Goal: Task Accomplishment & Management: Manage account settings

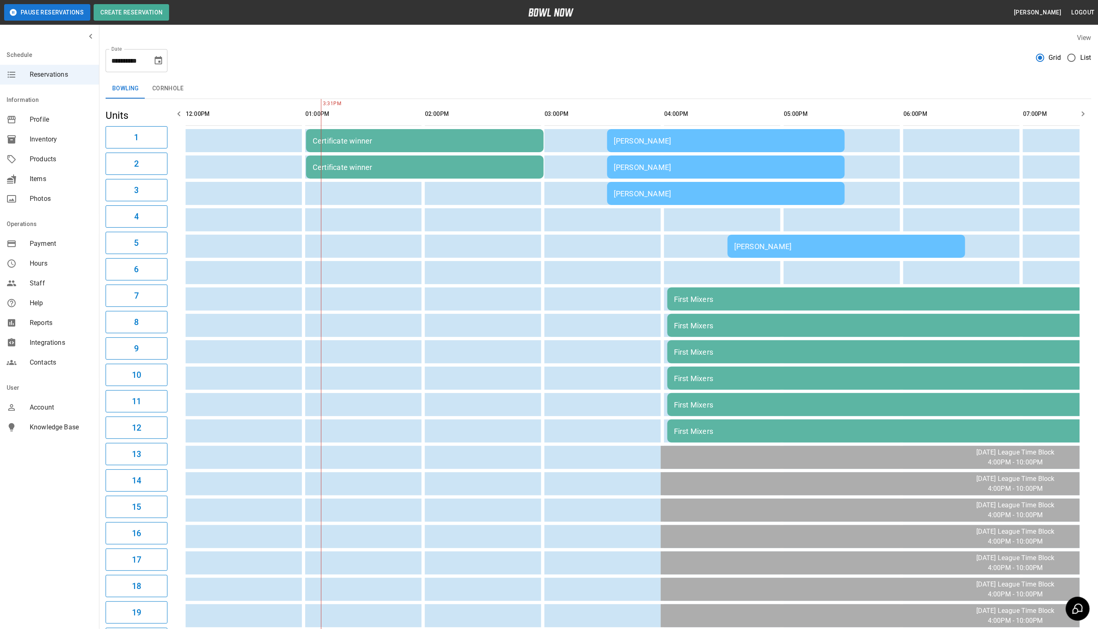
scroll to position [0, 119]
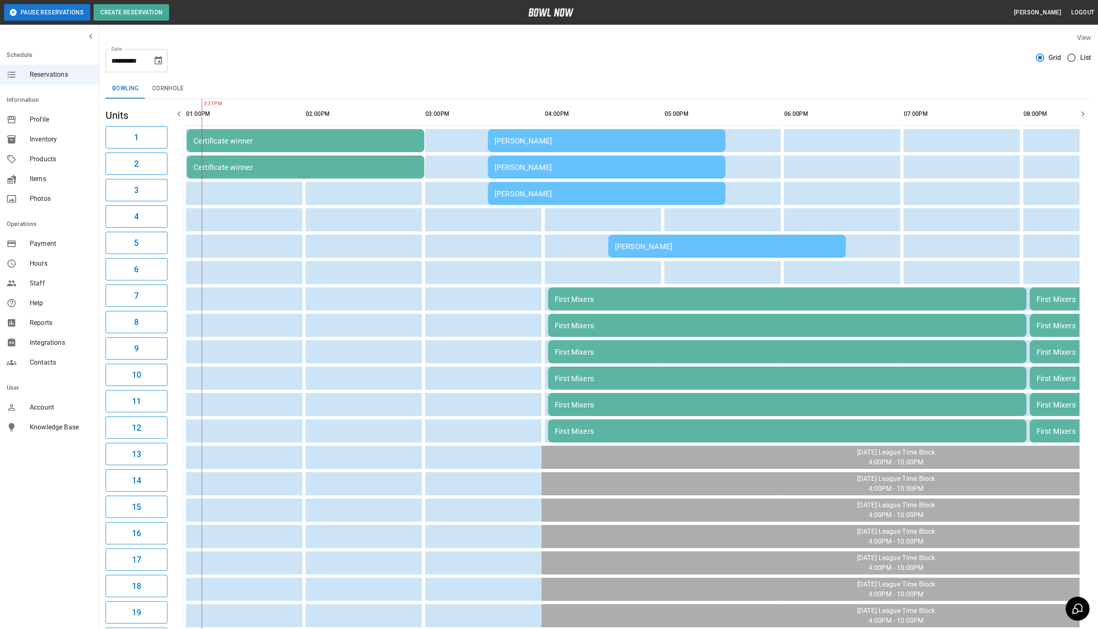
click at [628, 182] on td "[PERSON_NAME]" at bounding box center [607, 193] width 238 height 23
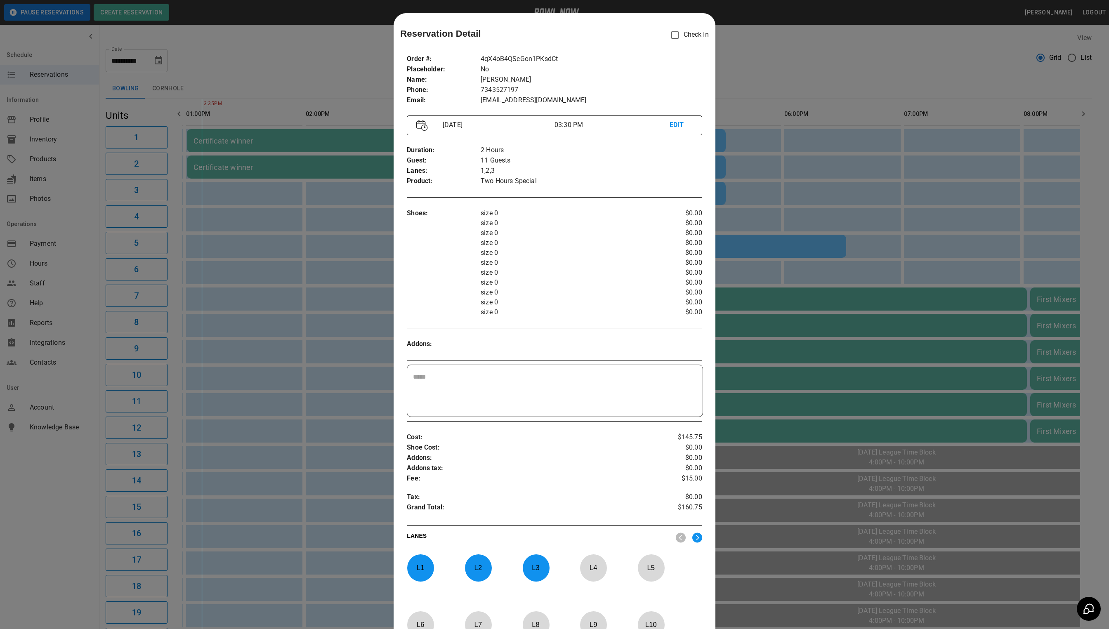
scroll to position [13, 0]
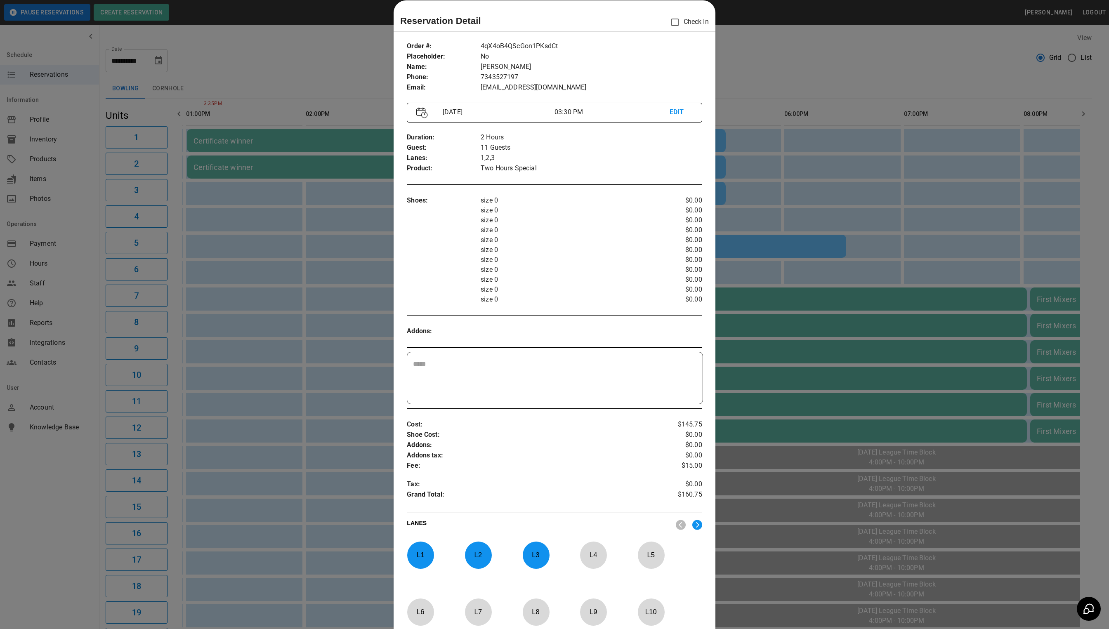
drag, startPoint x: 684, startPoint y: 24, endPoint x: 680, endPoint y: 22, distance: 4.7
click at [684, 24] on p "Check In" at bounding box center [687, 22] width 42 height 17
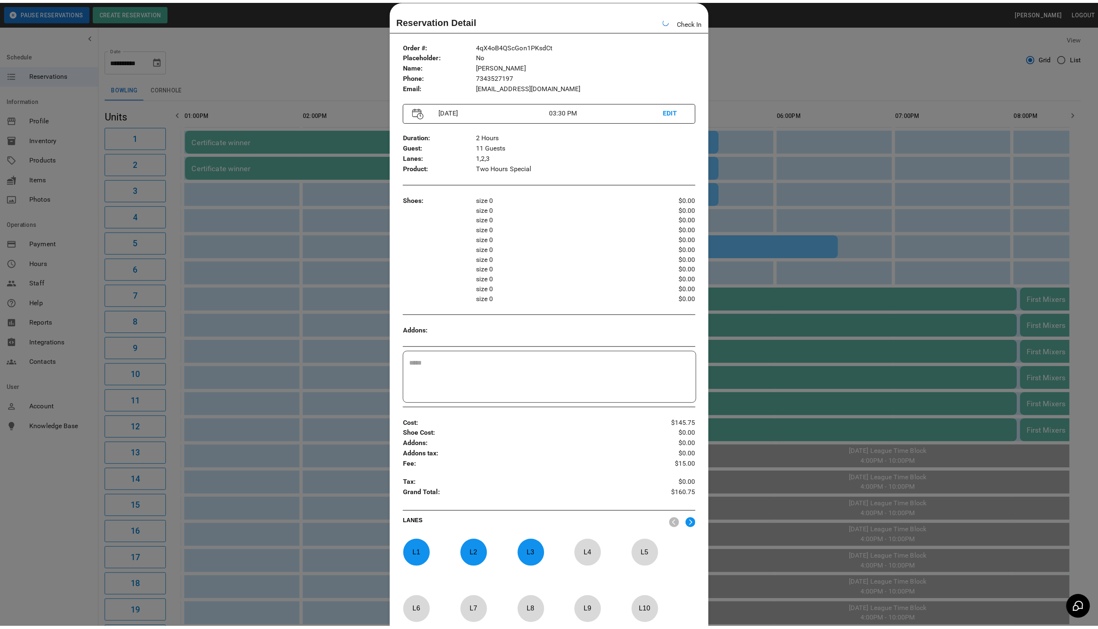
scroll to position [0, 285]
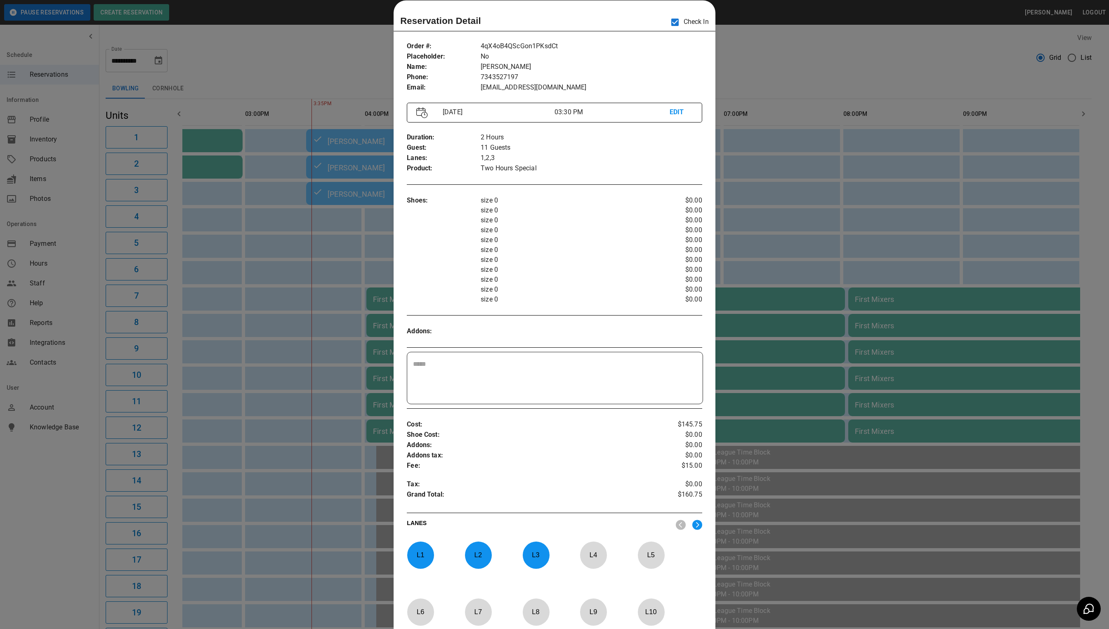
click at [768, 76] on div at bounding box center [554, 314] width 1109 height 629
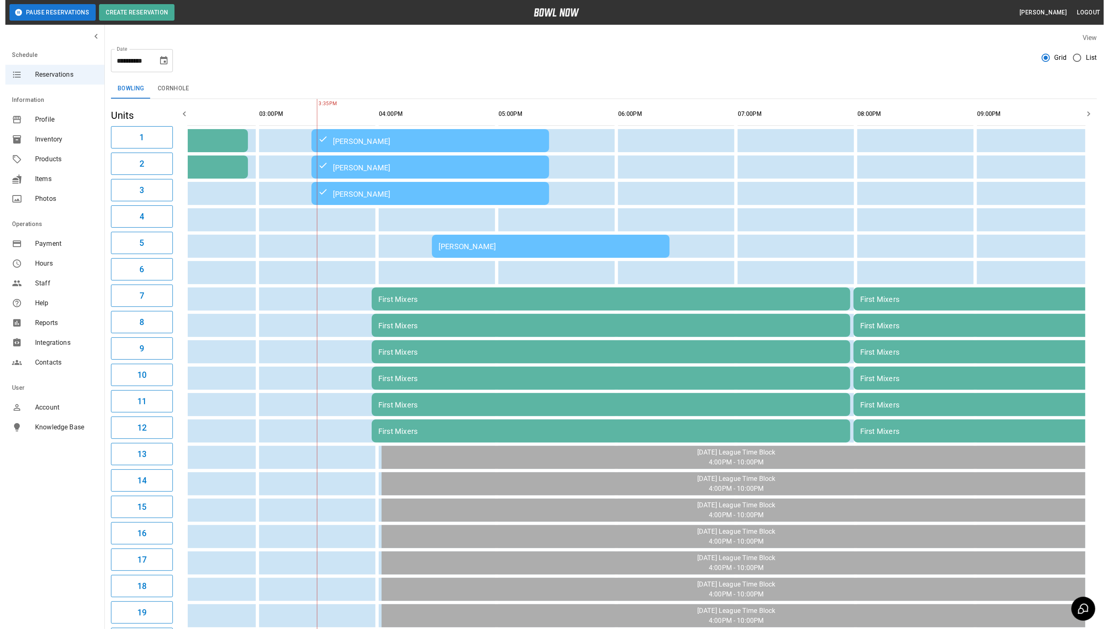
scroll to position [0, 291]
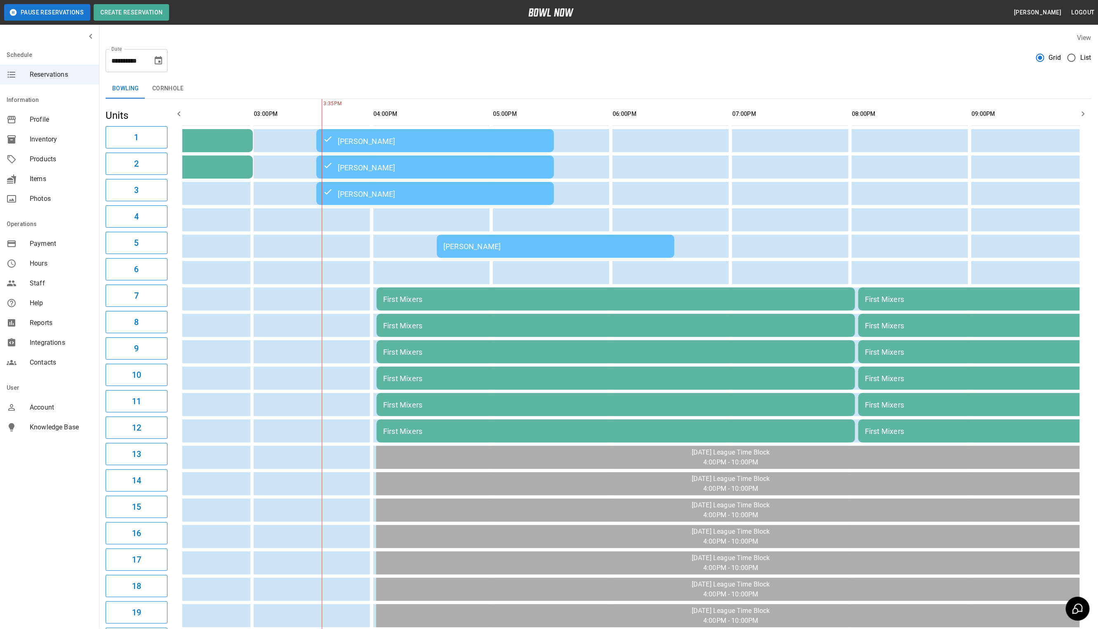
click at [469, 248] on div "[PERSON_NAME]" at bounding box center [555, 246] width 224 height 9
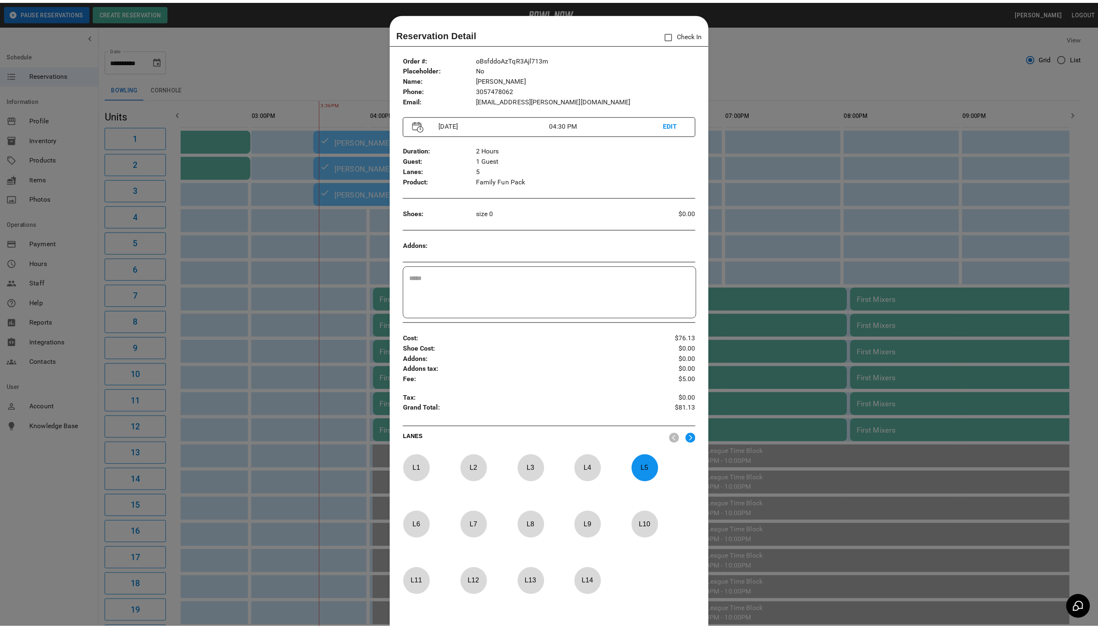
scroll to position [13, 0]
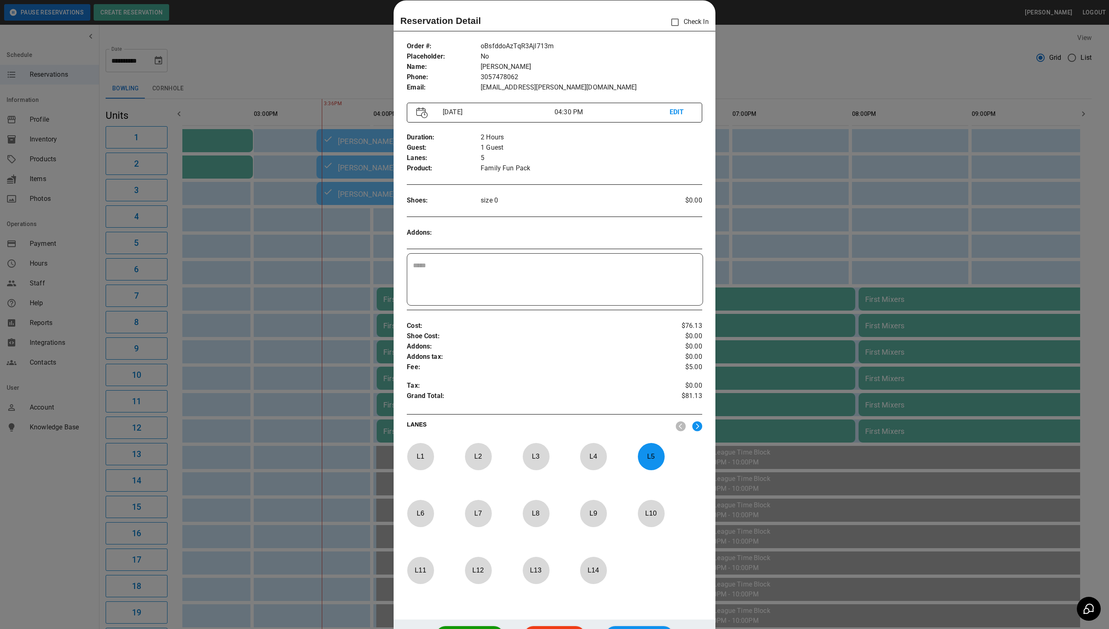
drag, startPoint x: 879, startPoint y: 64, endPoint x: 900, endPoint y: 72, distance: 22.7
click at [879, 64] on div at bounding box center [554, 314] width 1109 height 629
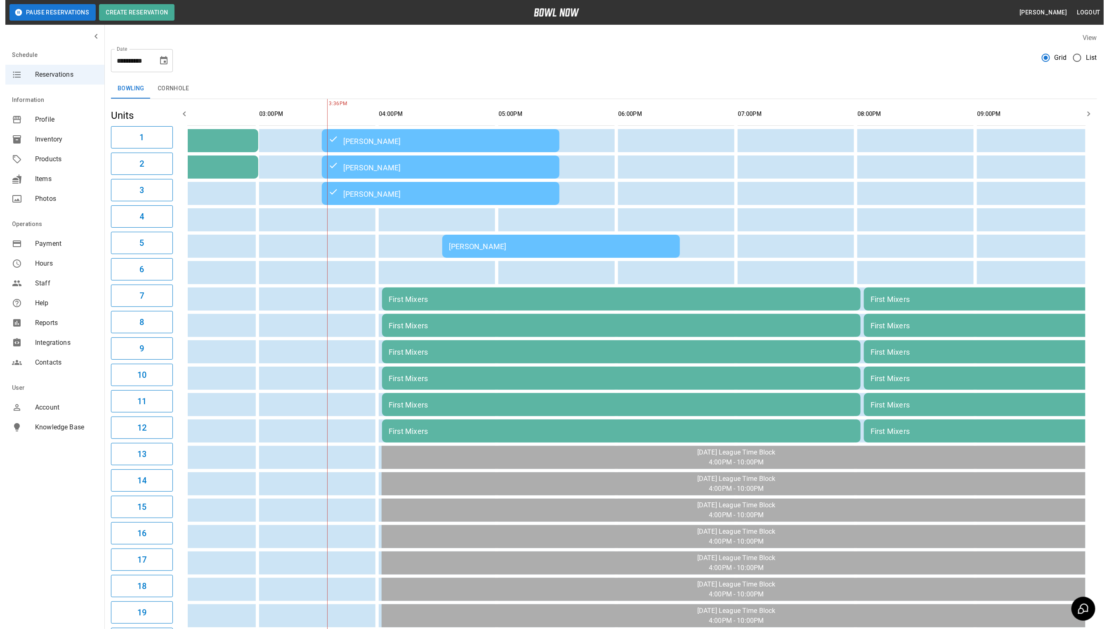
scroll to position [0, 274]
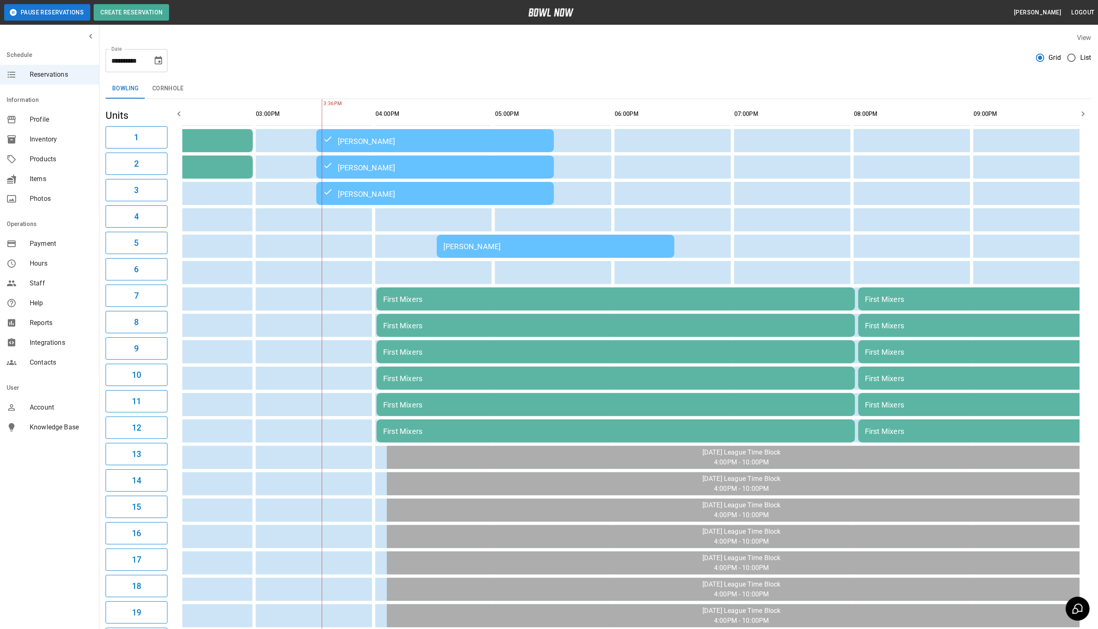
click at [52, 9] on button "Pause Reservations" at bounding box center [47, 12] width 86 height 16
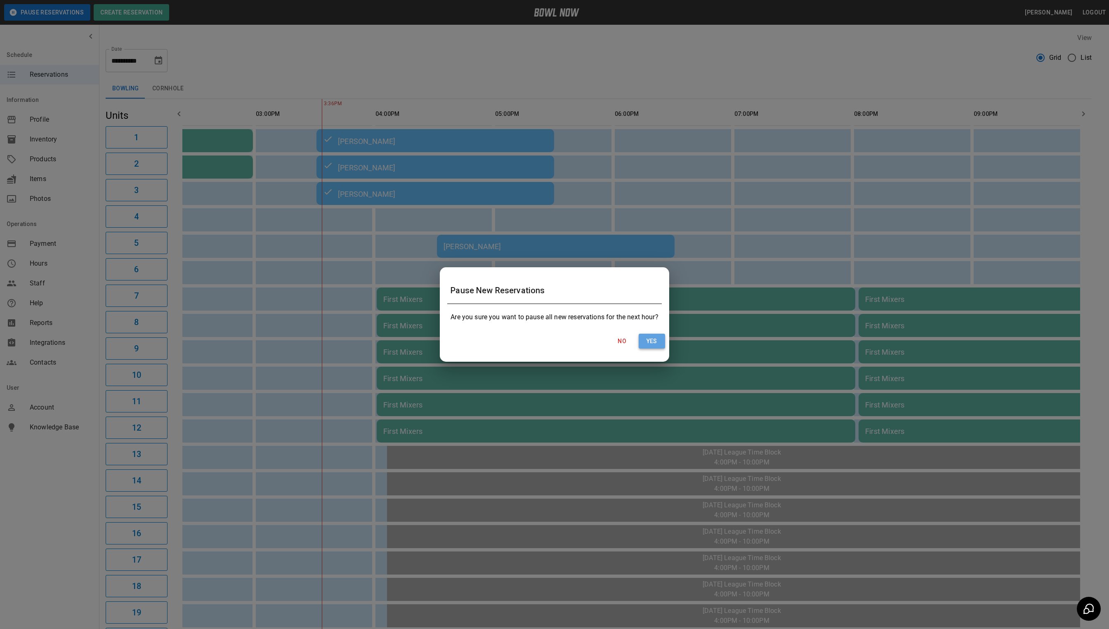
click at [661, 342] on button "Yes" at bounding box center [651, 341] width 26 height 15
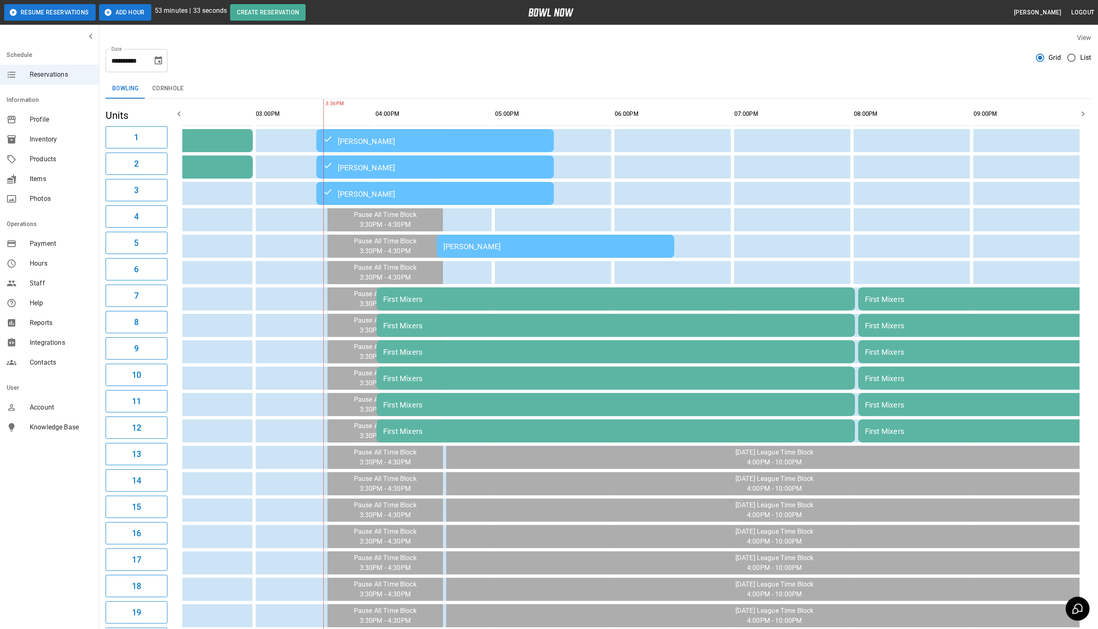
click at [122, 12] on button "Add Hour" at bounding box center [125, 12] width 52 height 16
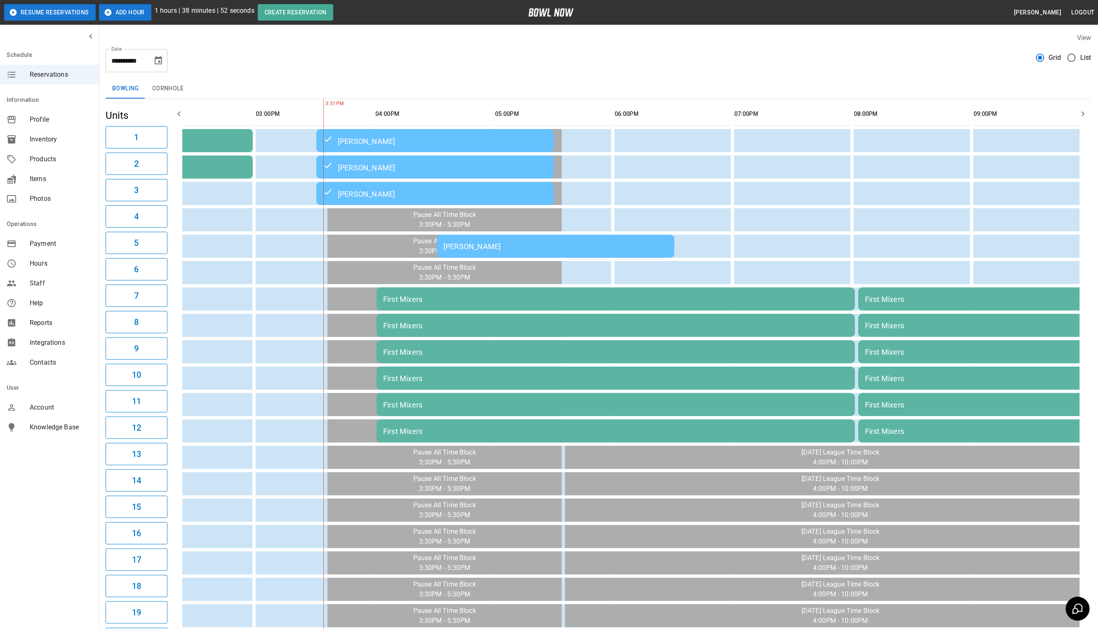
click at [517, 244] on div "[PERSON_NAME]" at bounding box center [555, 246] width 224 height 9
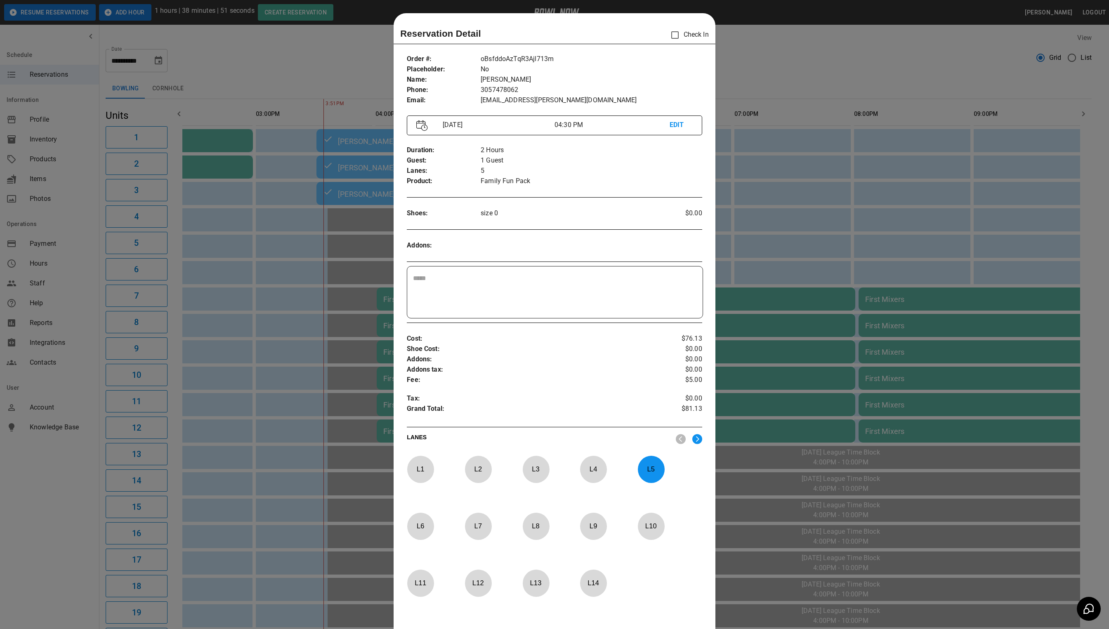
scroll to position [13, 0]
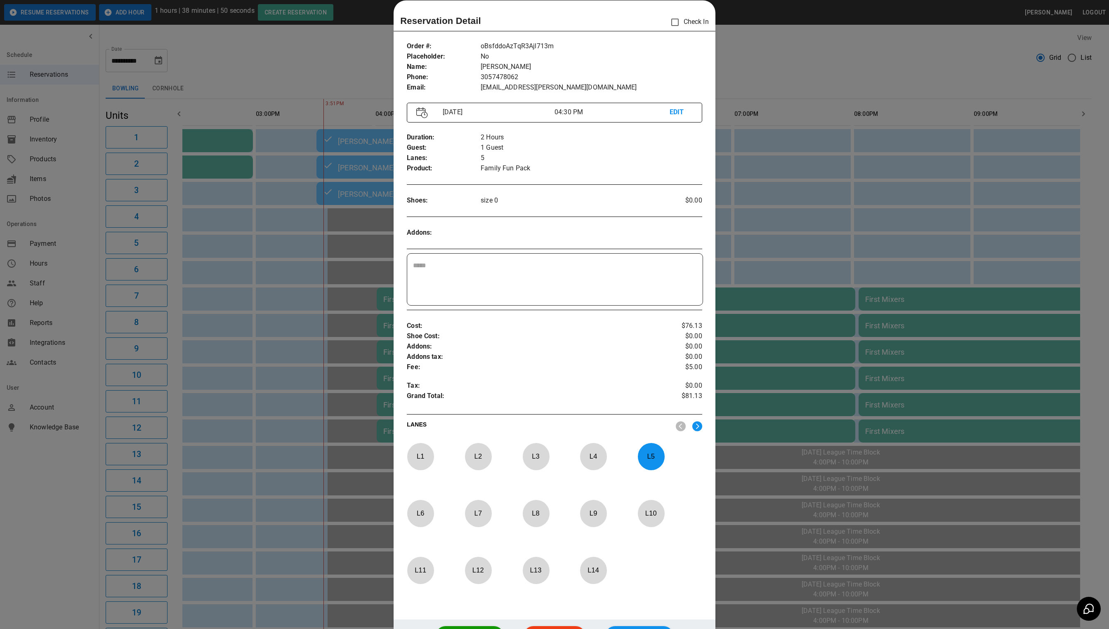
click at [308, 271] on div at bounding box center [554, 314] width 1109 height 629
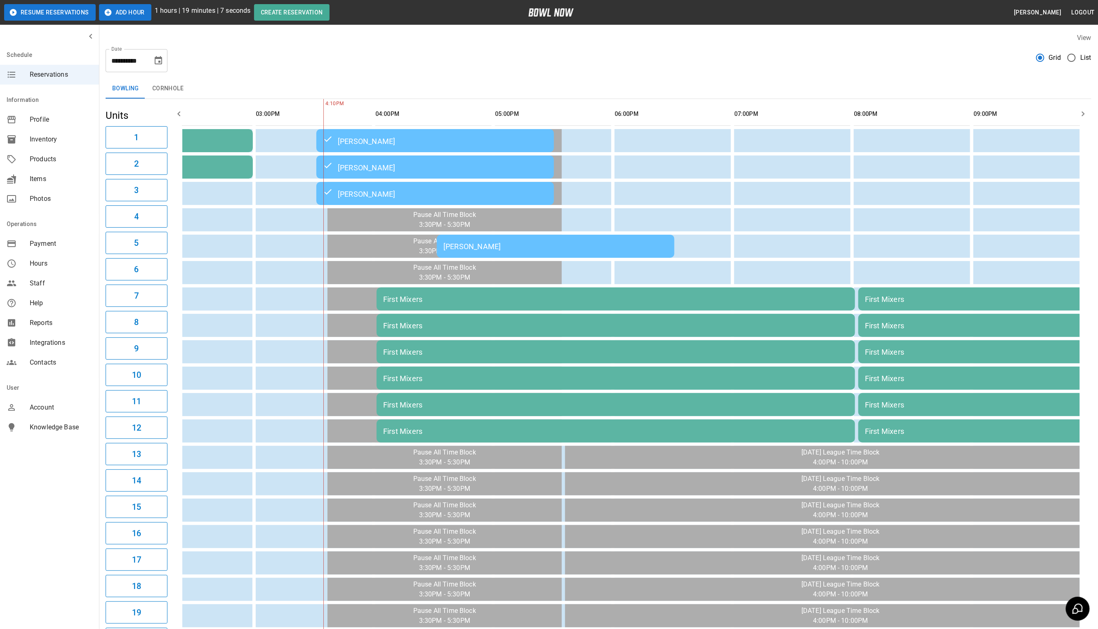
click at [568, 245] on div "[PERSON_NAME]" at bounding box center [555, 246] width 224 height 9
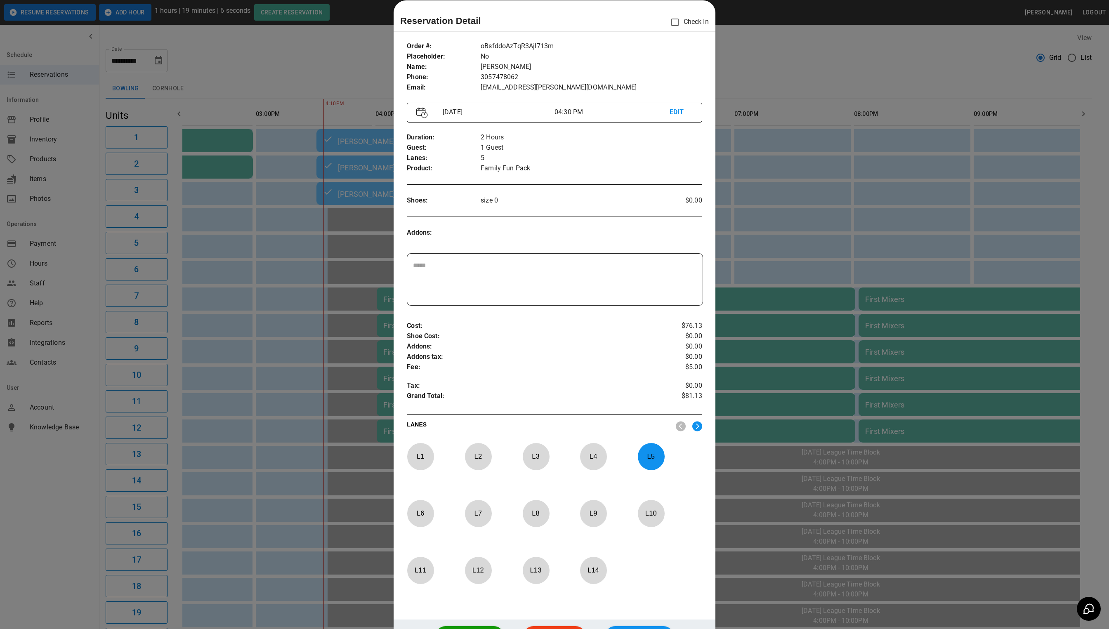
click at [815, 45] on div at bounding box center [554, 314] width 1109 height 629
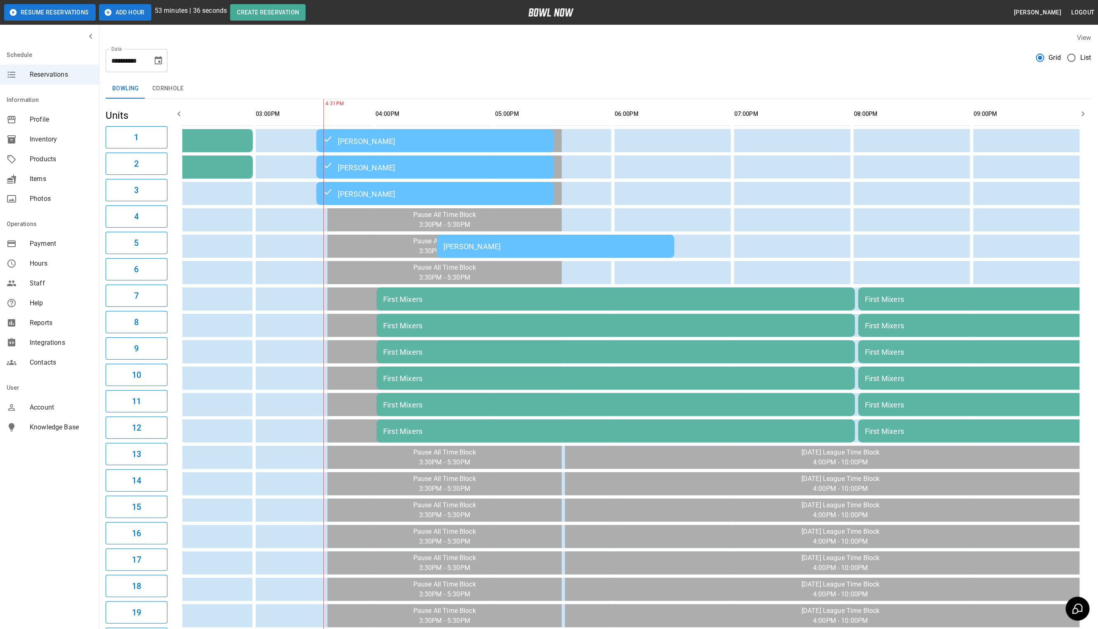
click at [514, 245] on div "[PERSON_NAME]" at bounding box center [555, 246] width 224 height 9
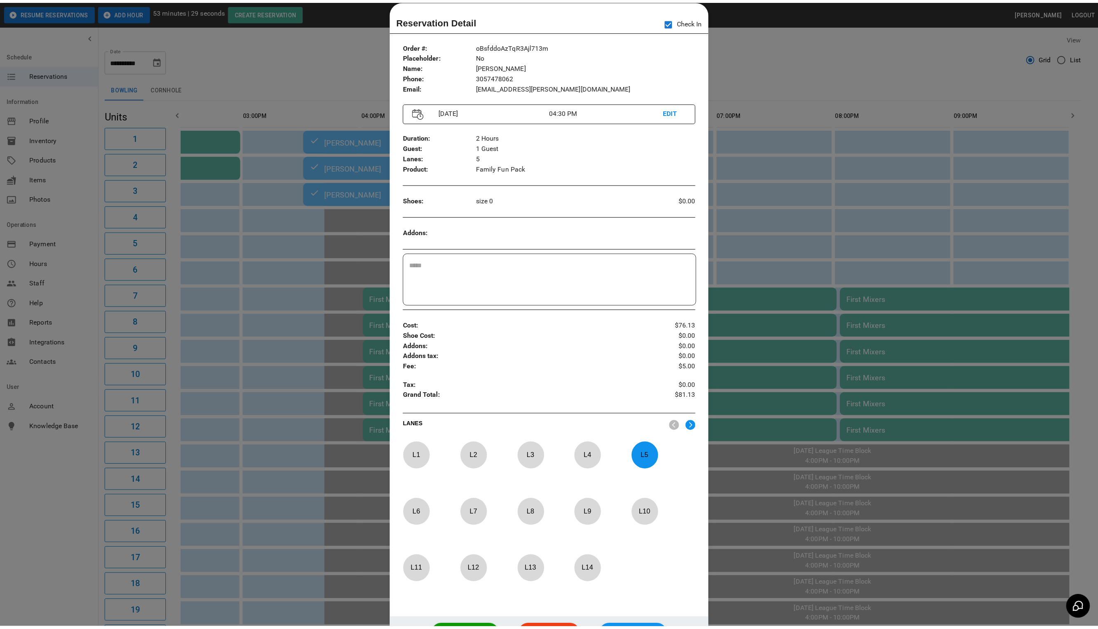
scroll to position [0, 301]
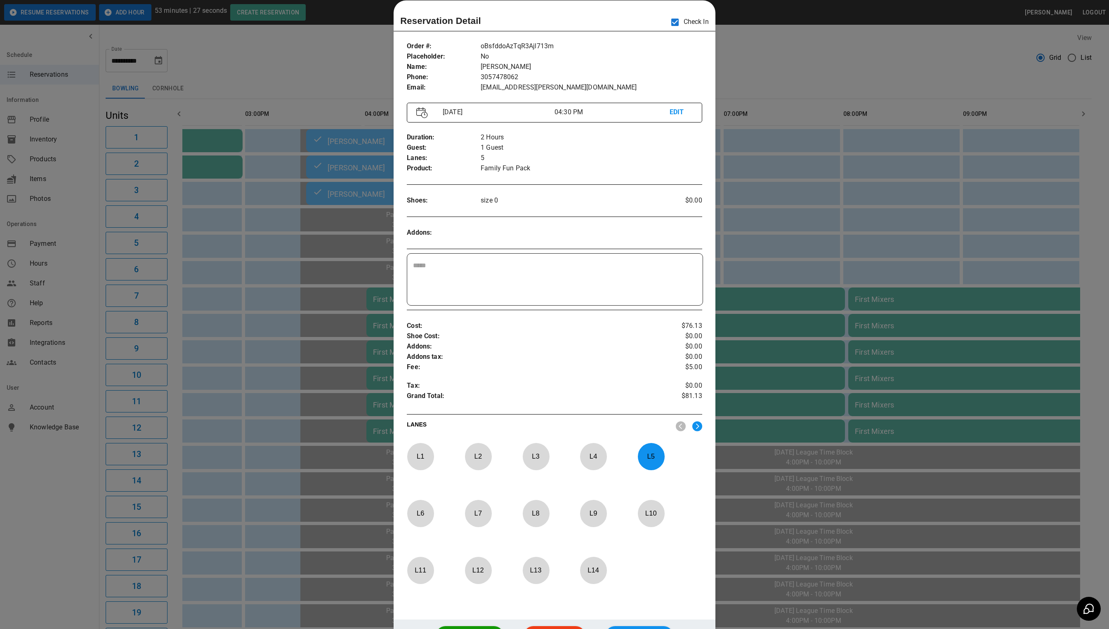
click at [817, 72] on div at bounding box center [554, 314] width 1109 height 629
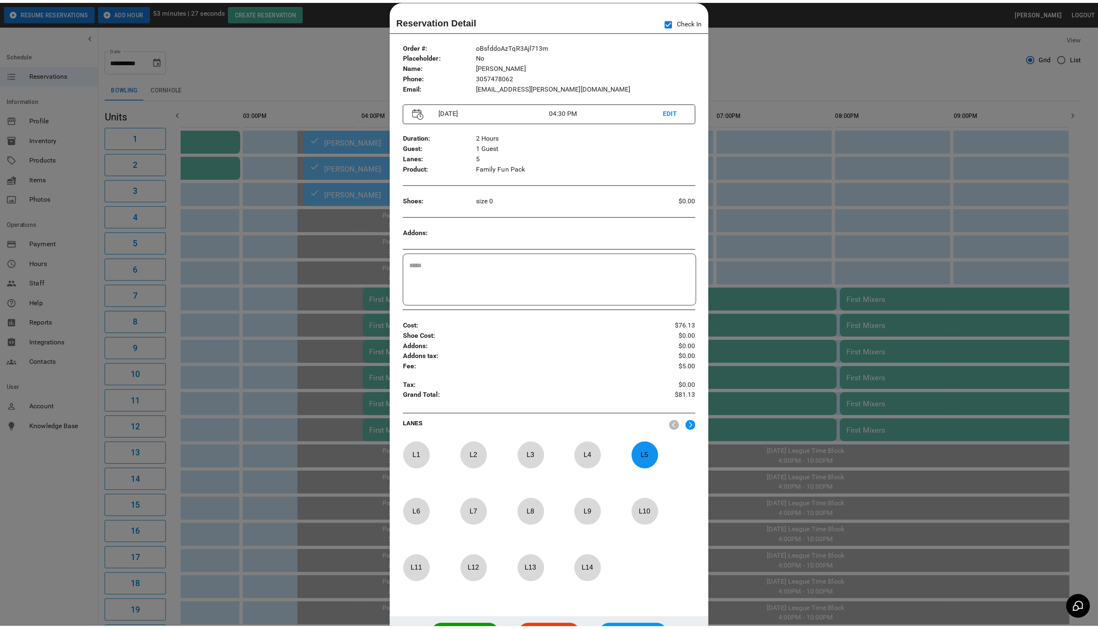
scroll to position [0, 291]
